Goal: Information Seeking & Learning: Learn about a topic

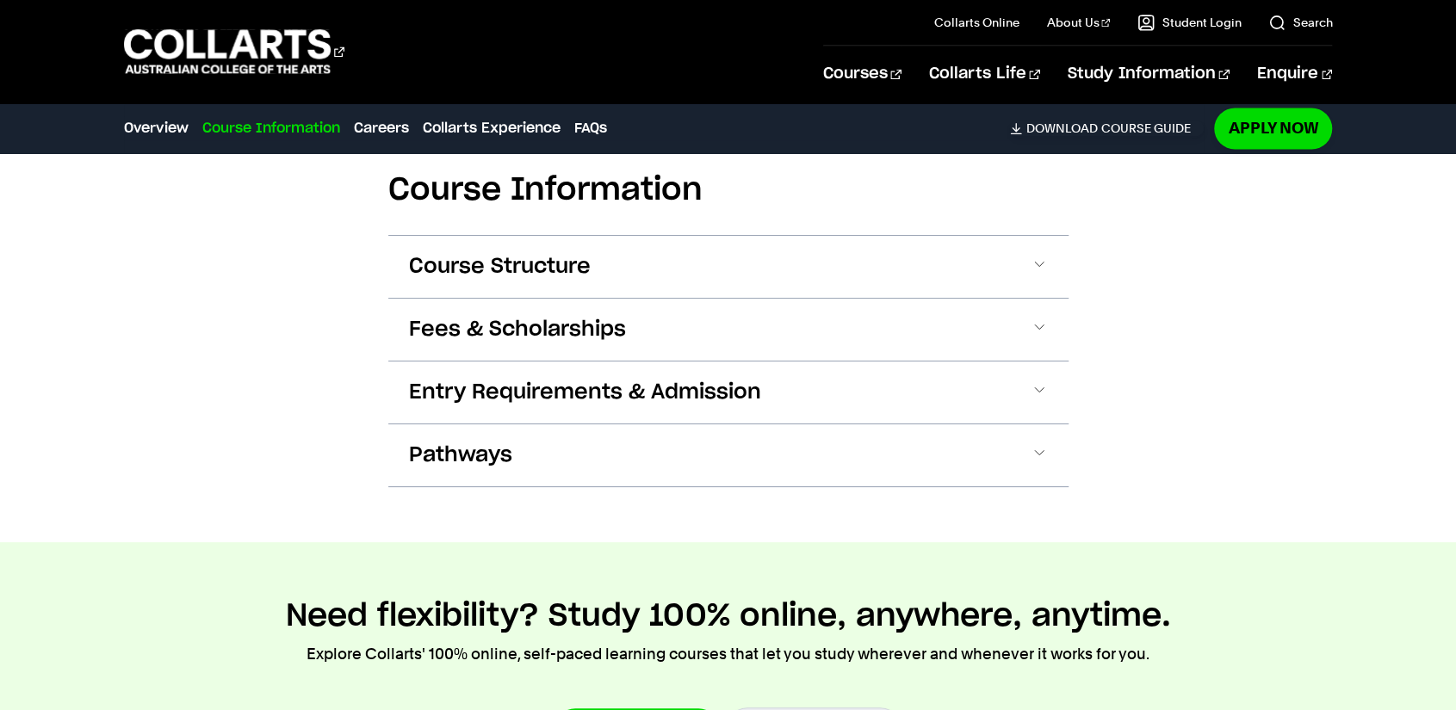
scroll to position [1894, 0]
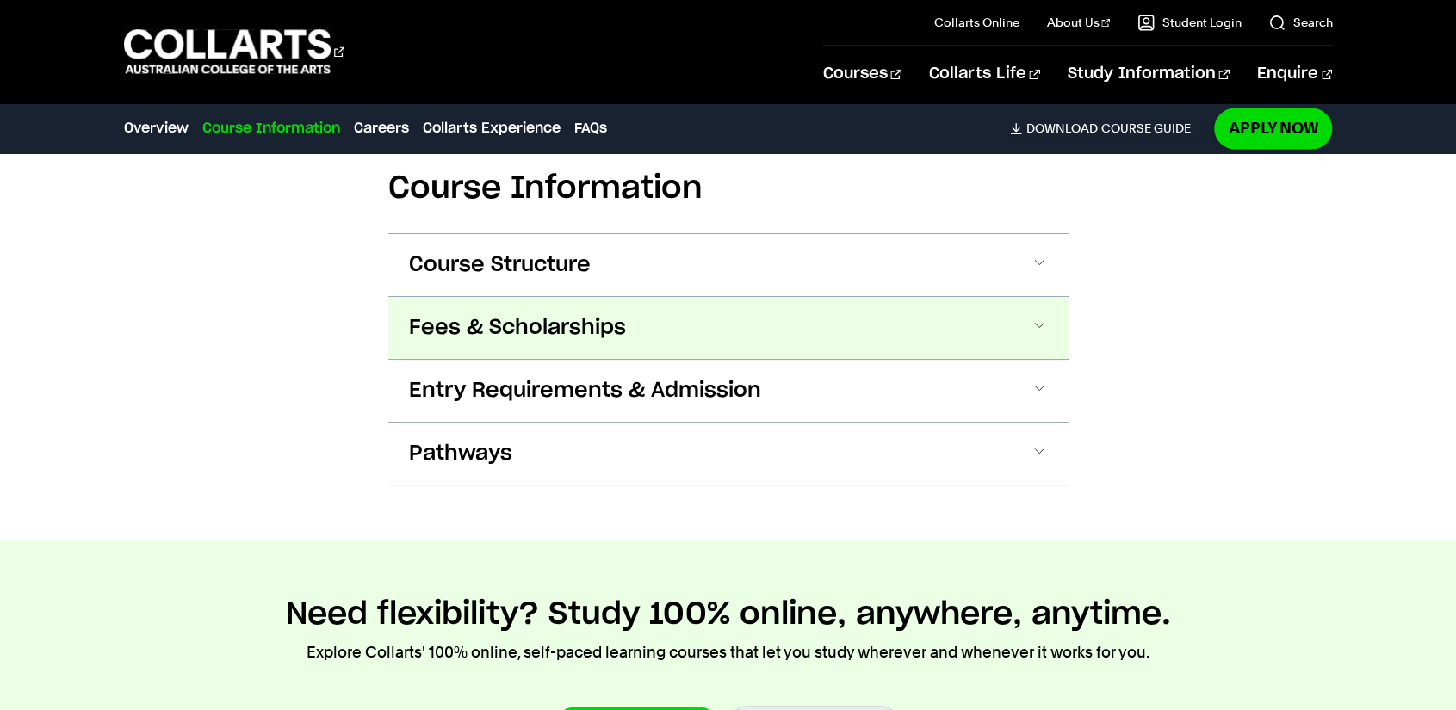
click at [541, 345] on button "Fees & Scholarships" at bounding box center [728, 328] width 680 height 62
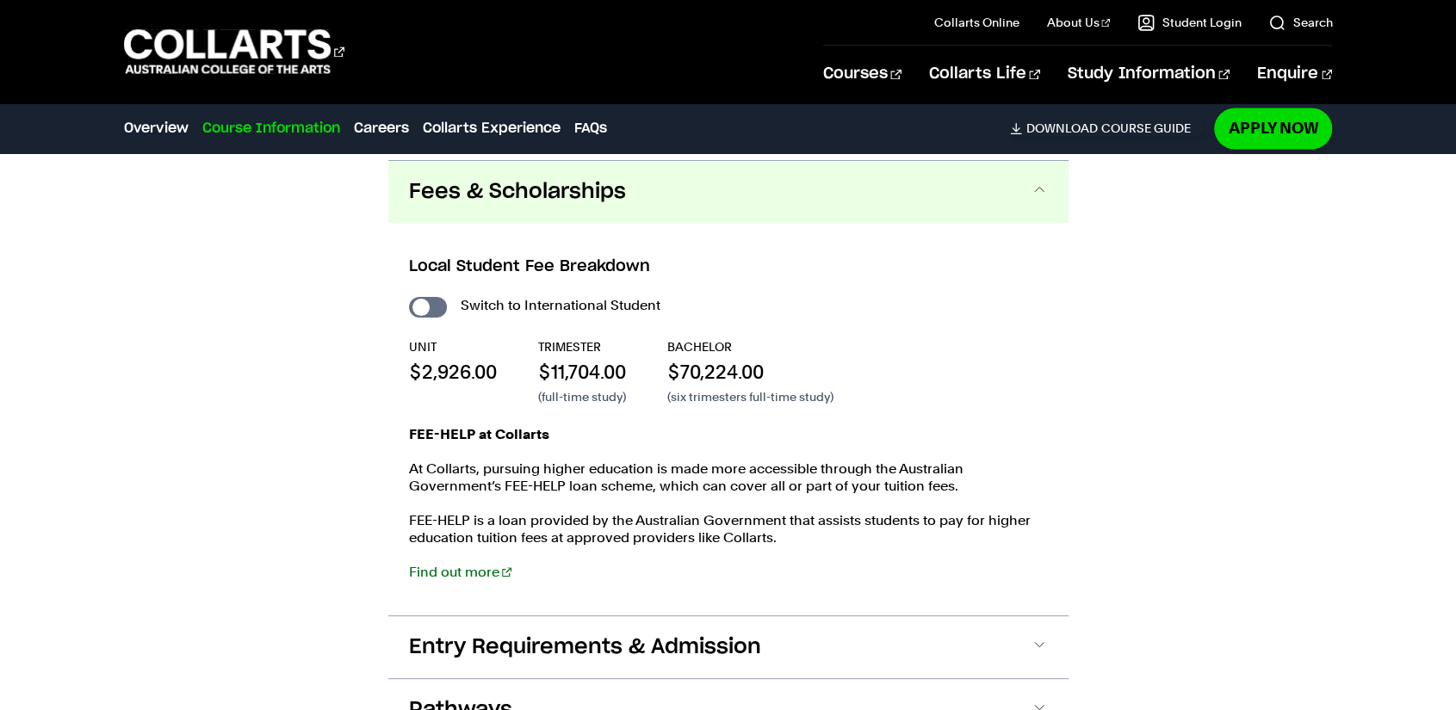
scroll to position [2035, 0]
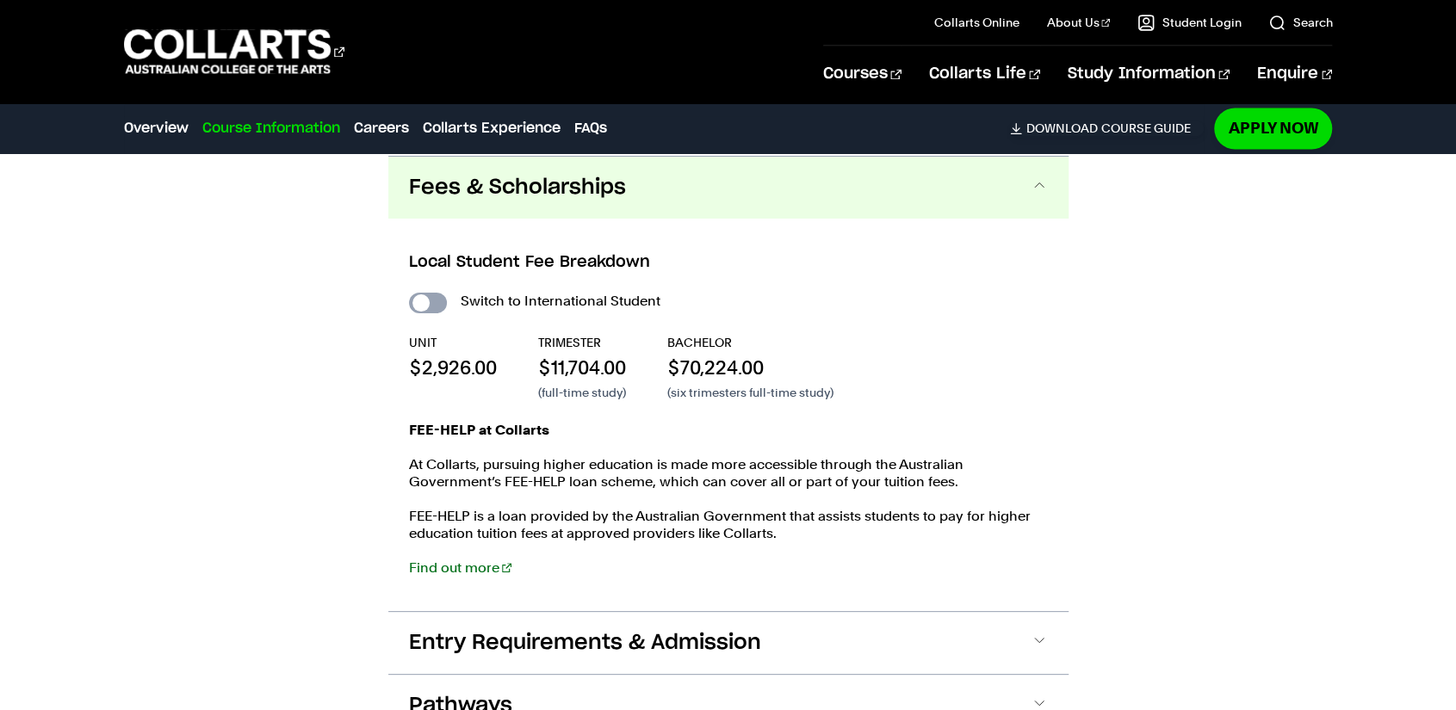
click at [424, 293] on input "International Student" at bounding box center [428, 303] width 38 height 21
checkbox input "true"
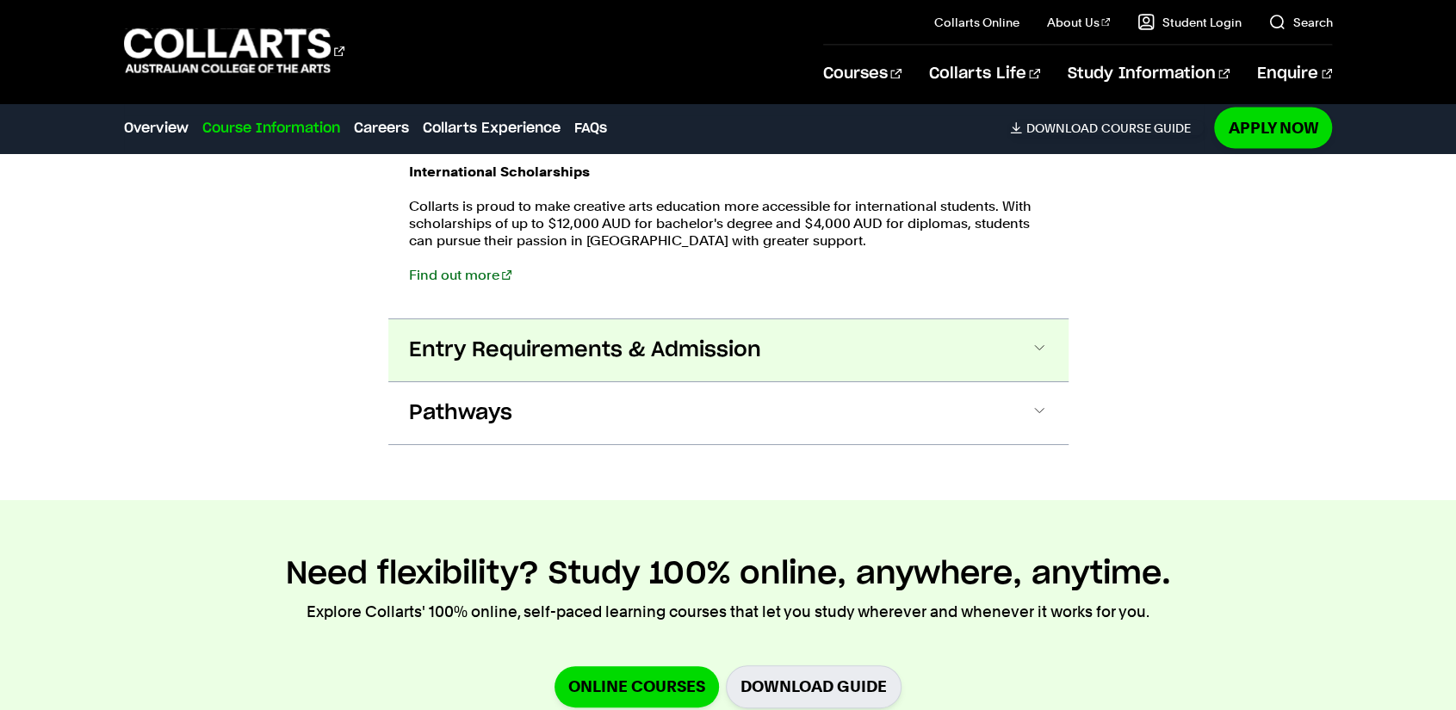
click at [777, 350] on button "Entry Requirements & Admission" at bounding box center [728, 350] width 680 height 62
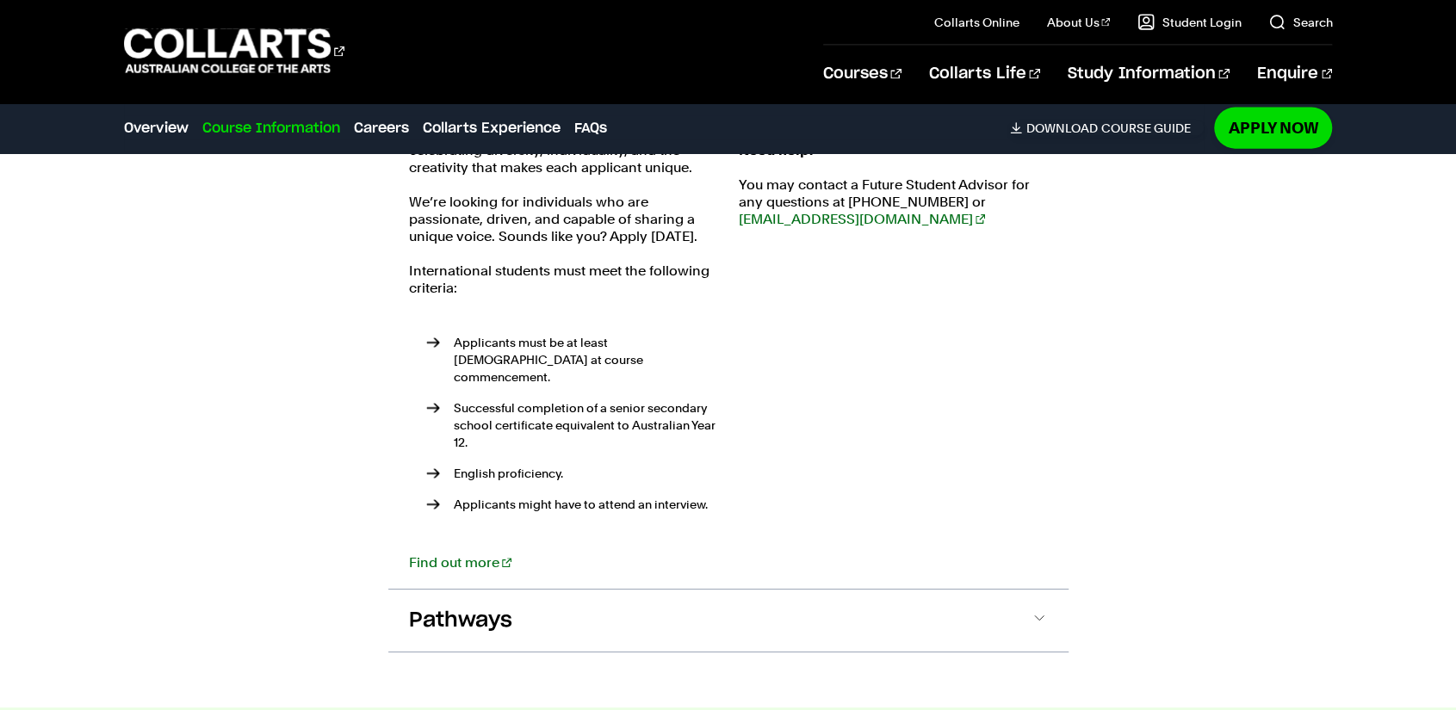
scroll to position [2628, 0]
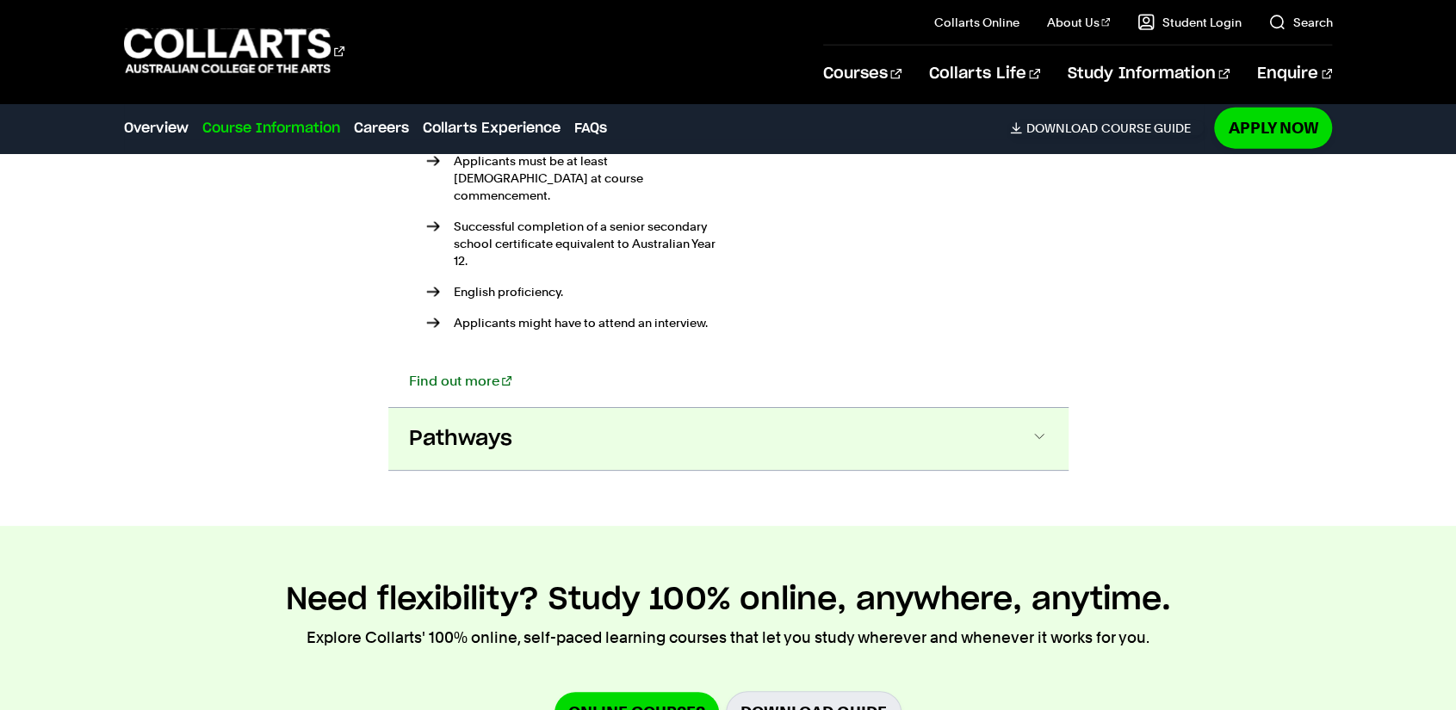
click at [483, 425] on span "Pathways" at bounding box center [460, 439] width 103 height 28
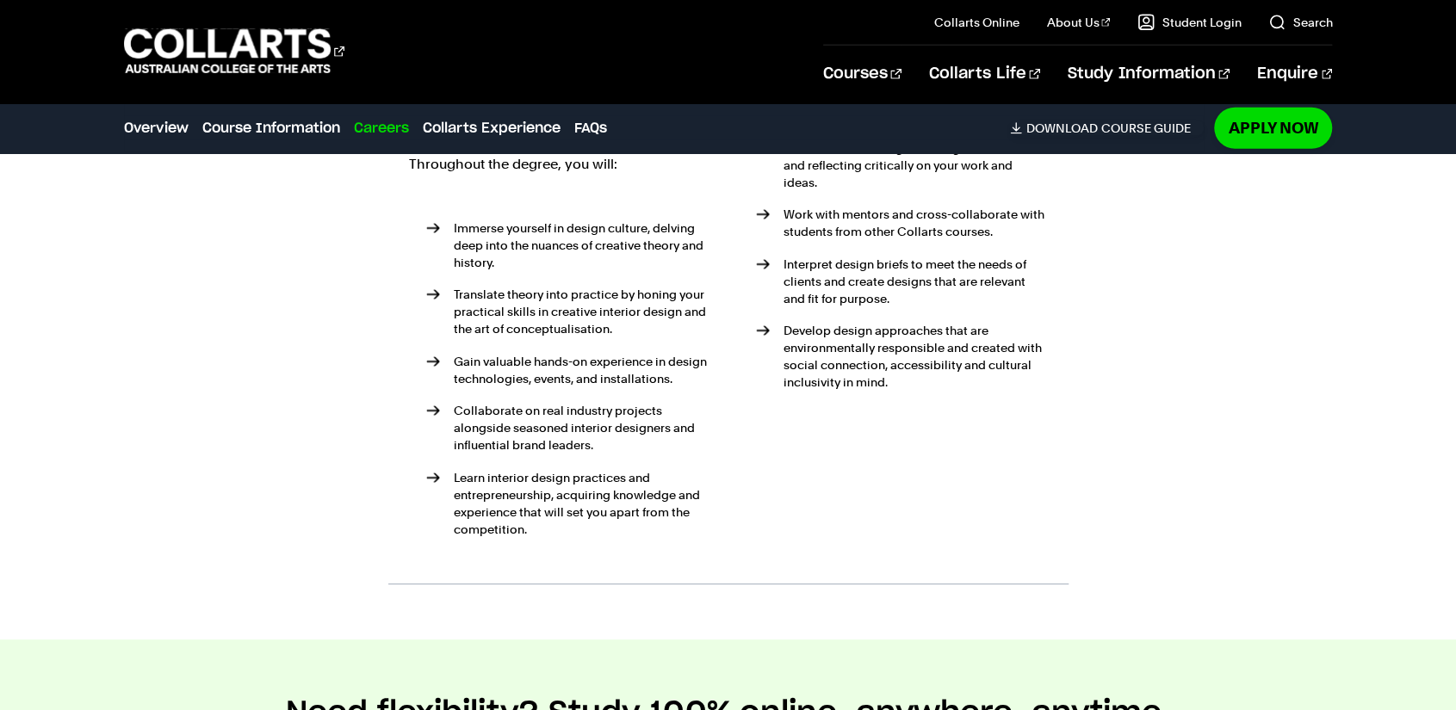
scroll to position [3207, 0]
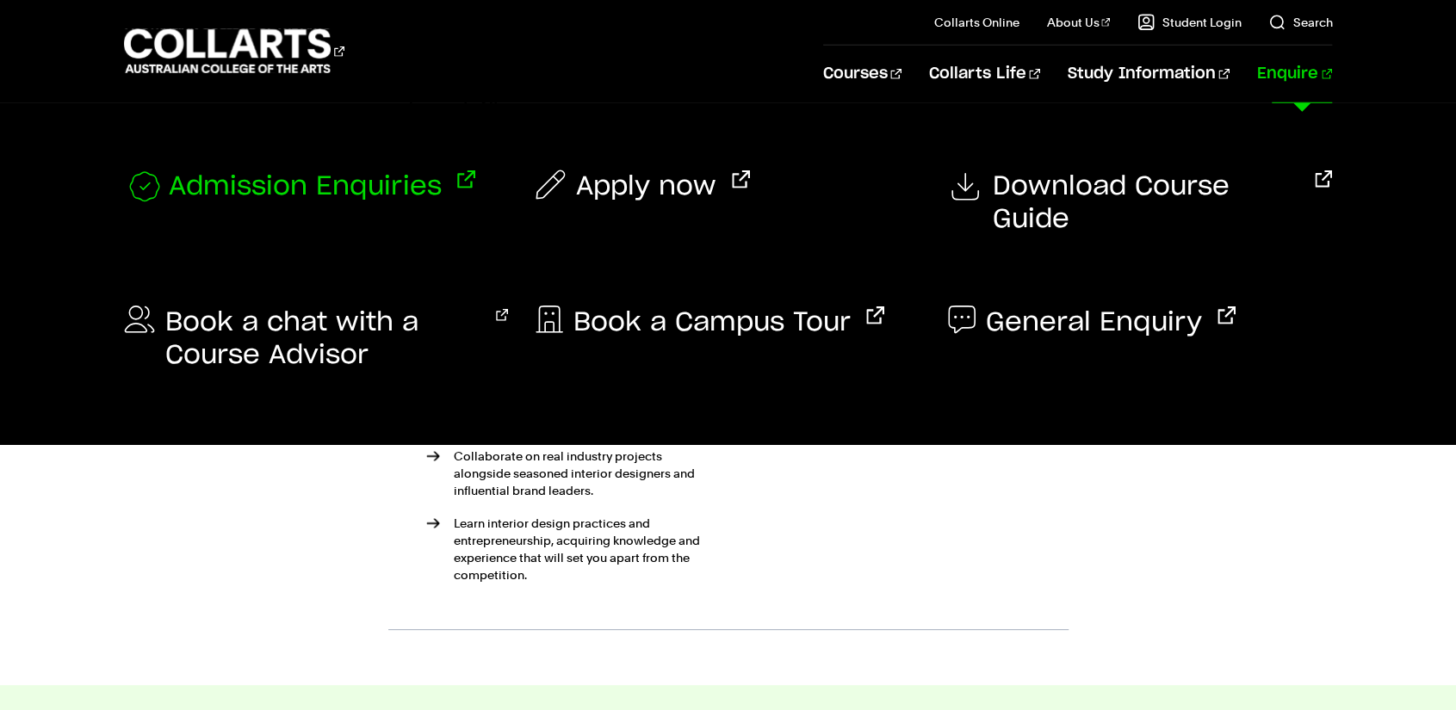
click at [412, 183] on span "Admission Enquiries" at bounding box center [305, 187] width 273 height 34
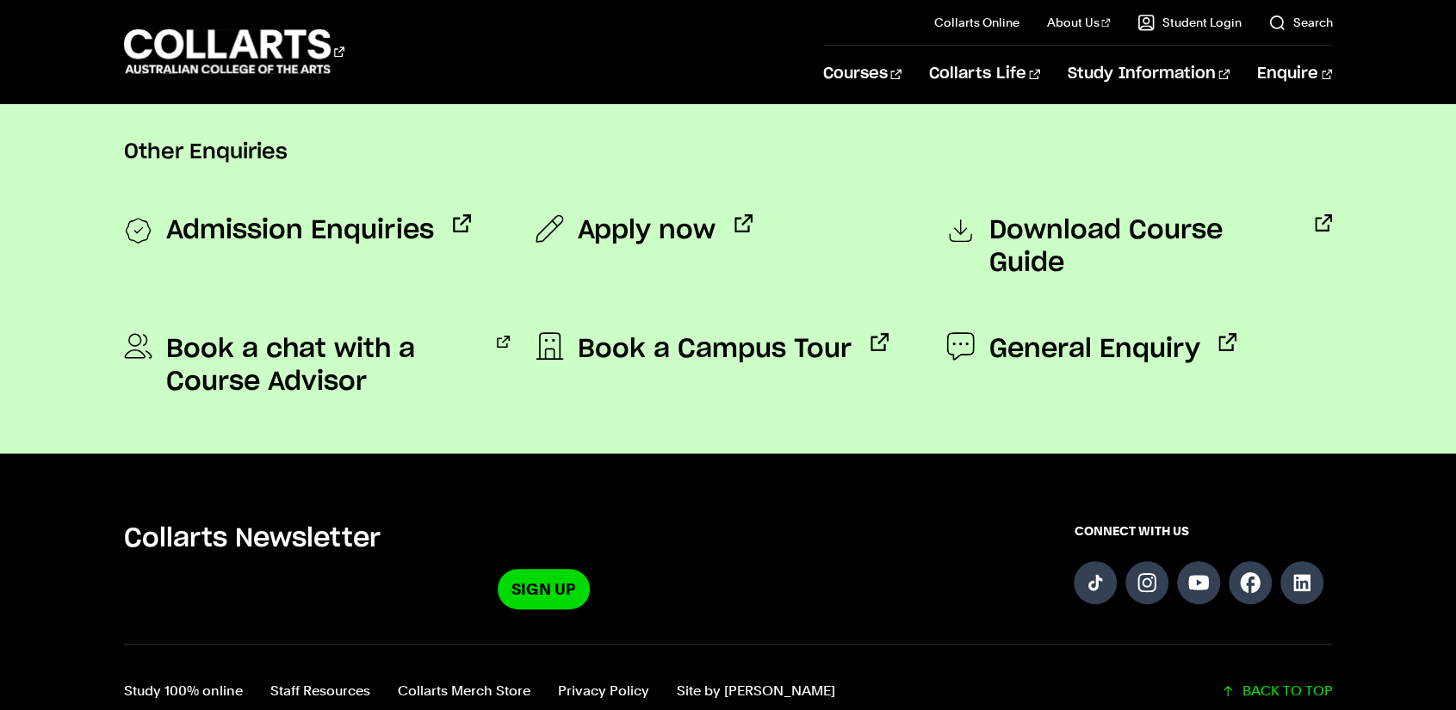
scroll to position [1550, 0]
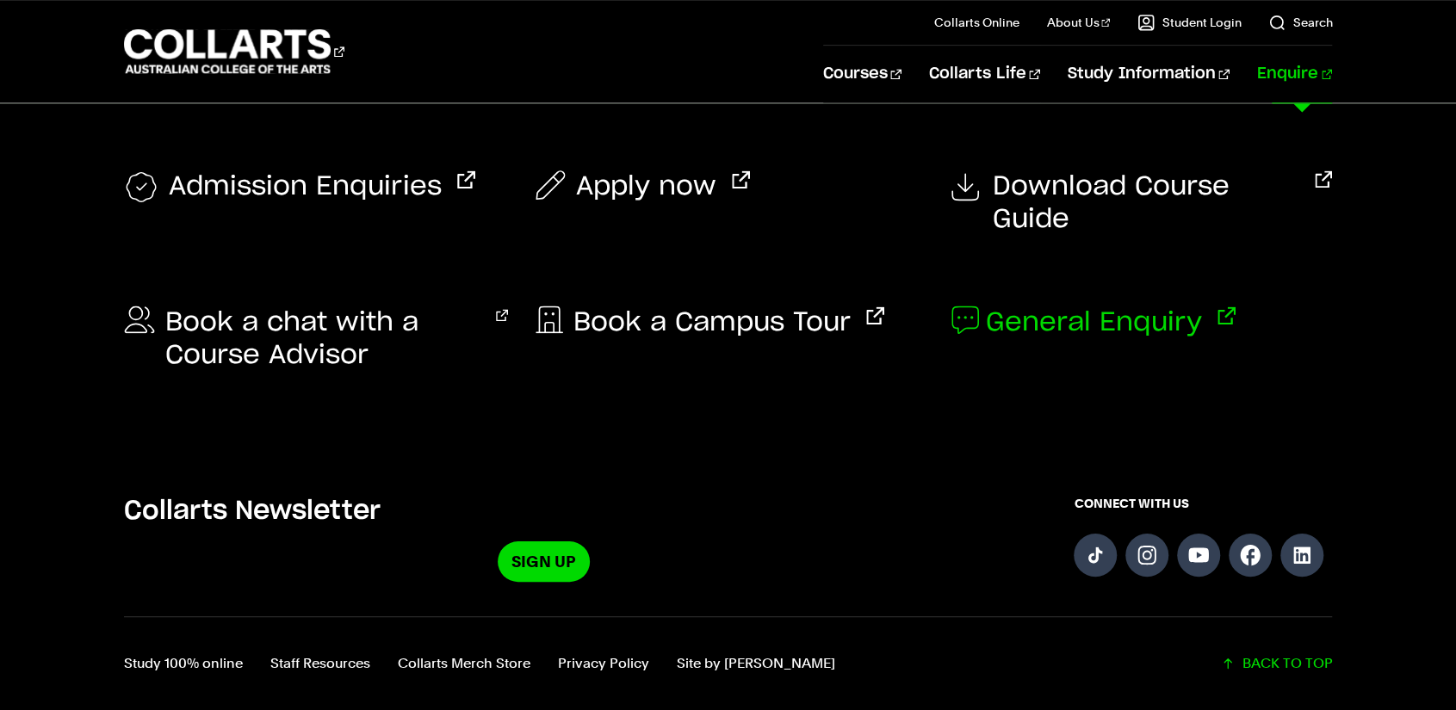
click at [1142, 307] on span "General Enquiry" at bounding box center [1094, 323] width 216 height 33
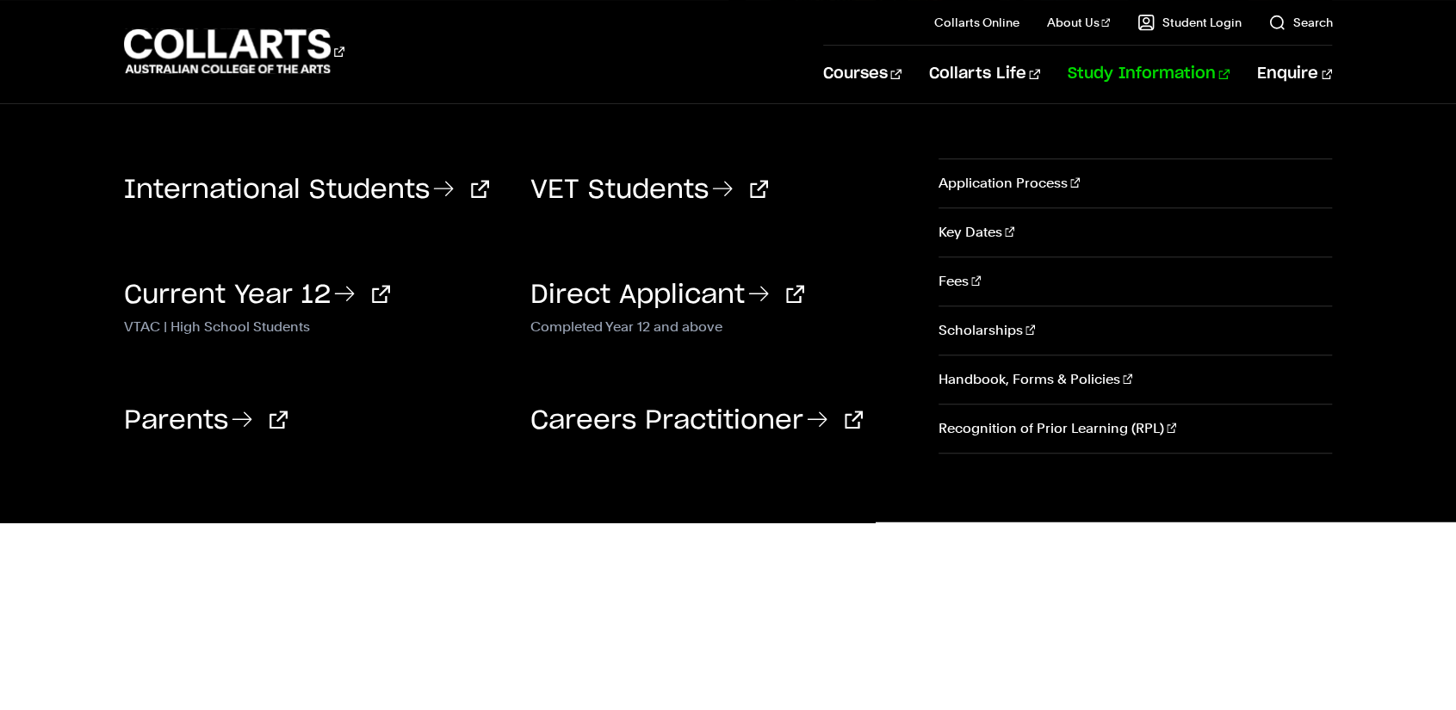
scroll to position [689, 0]
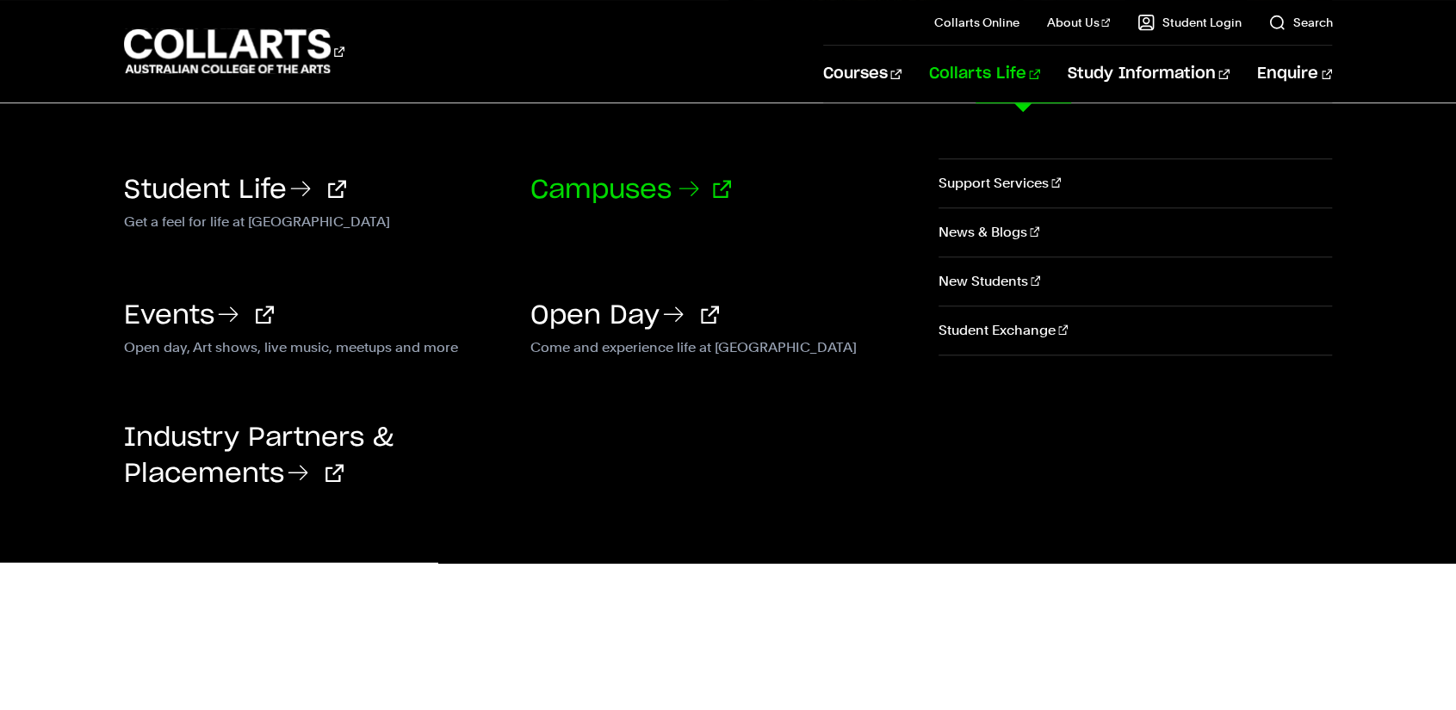
click at [625, 184] on link "Campuses" at bounding box center [630, 190] width 201 height 26
